Goal: Information Seeking & Learning: Learn about a topic

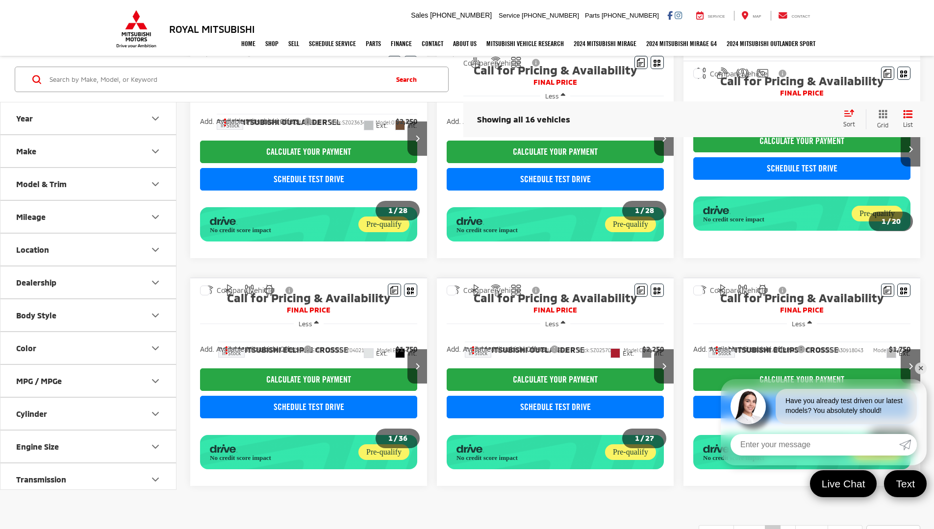
scroll to position [561, 0]
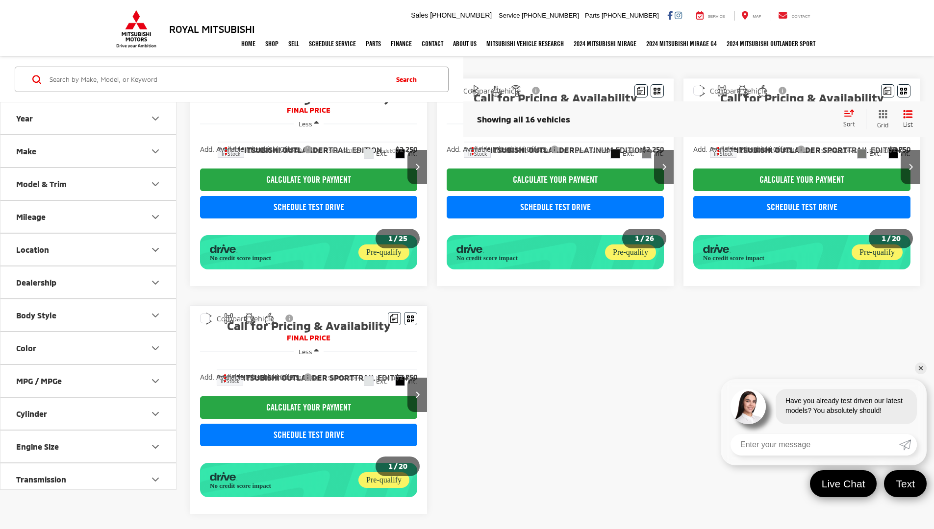
scroll to position [75, 0]
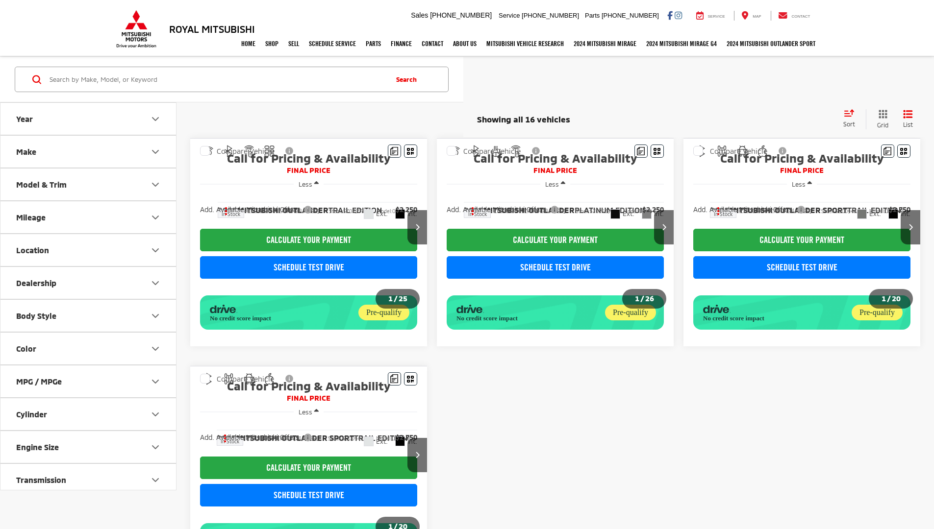
scroll to position [75, 0]
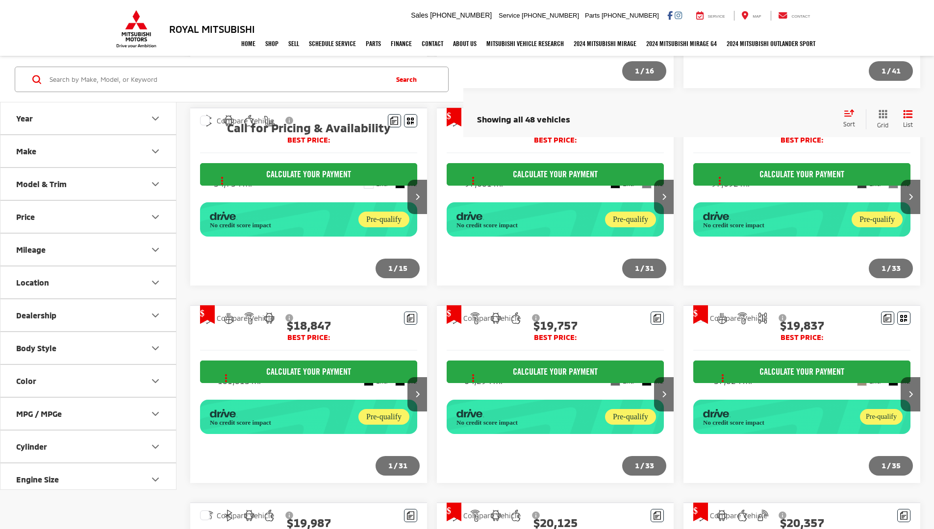
scroll to position [839, 0]
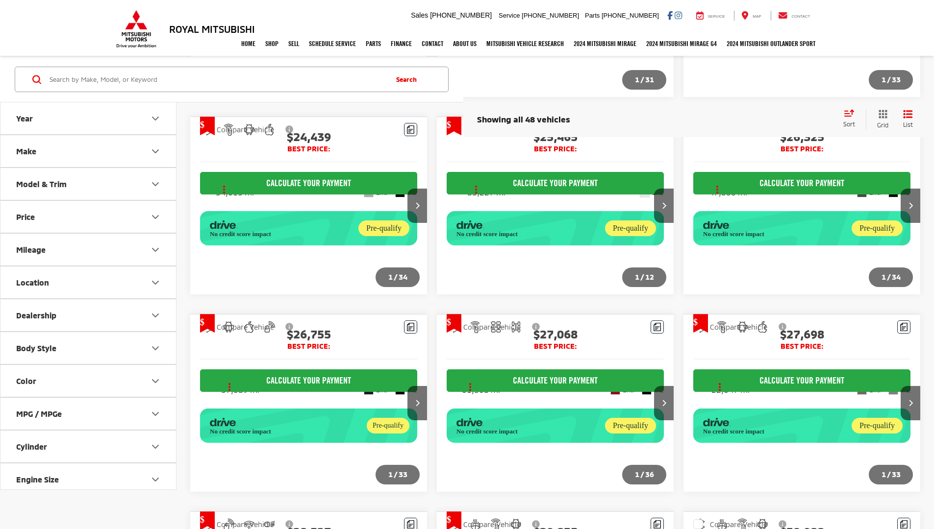
scroll to position [824, 0]
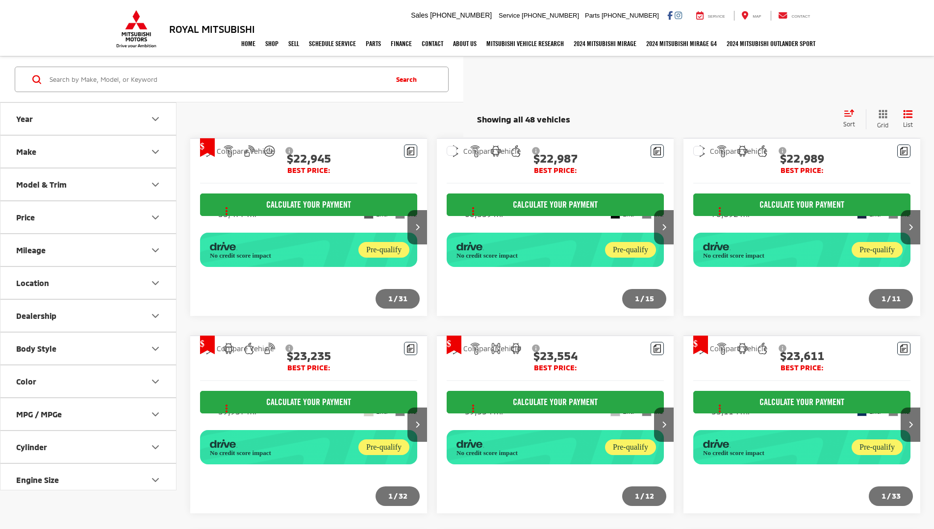
scroll to position [824, 0]
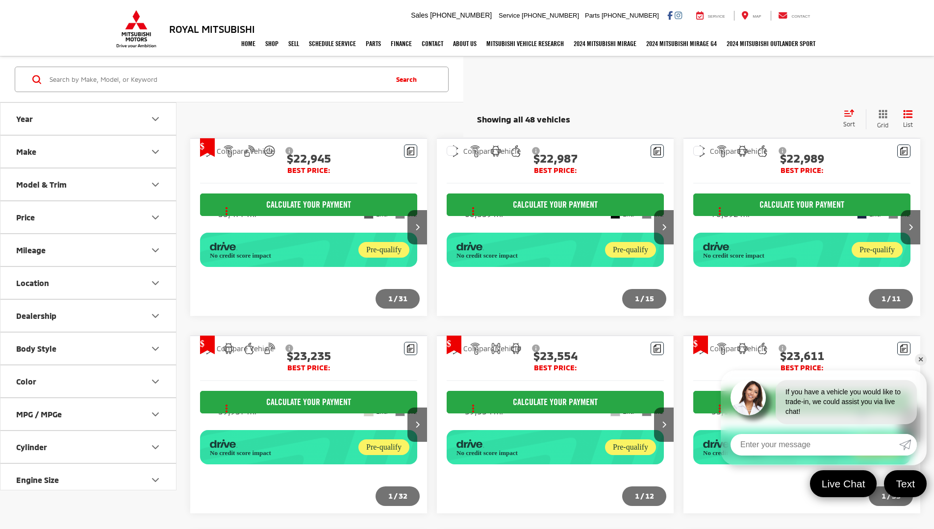
scroll to position [824, 0]
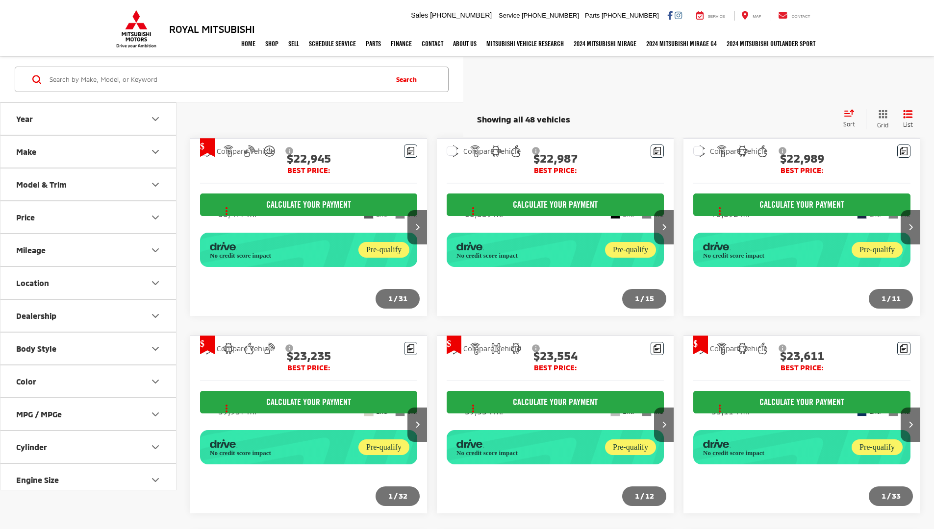
scroll to position [824, 0]
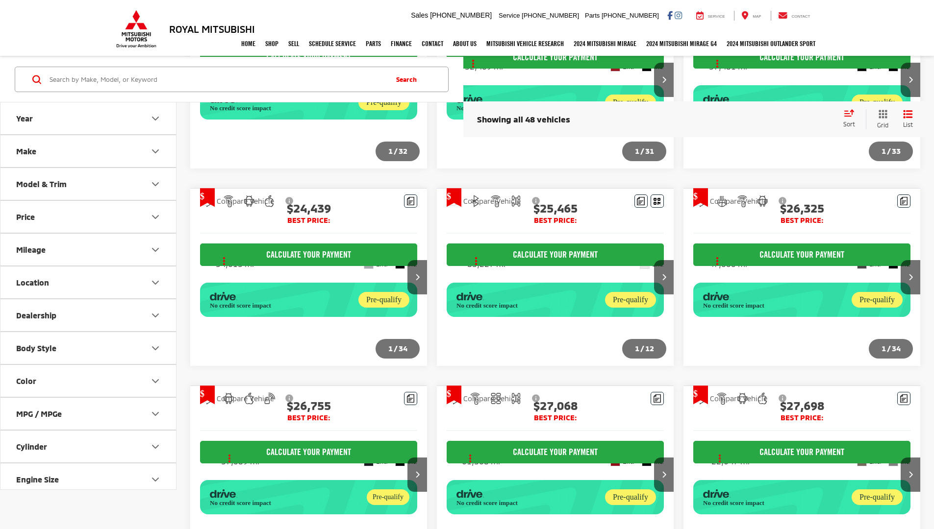
scroll to position [796, 0]
